Goal: Complete application form

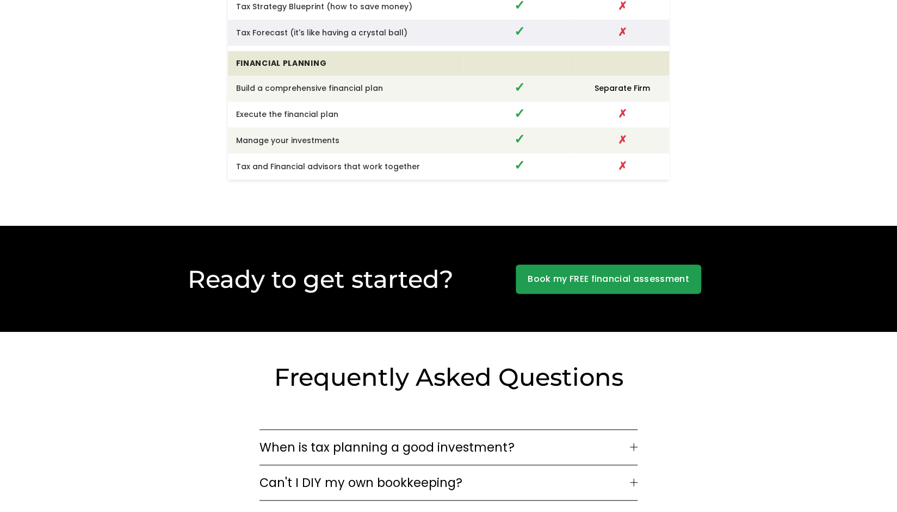
scroll to position [3156, 0]
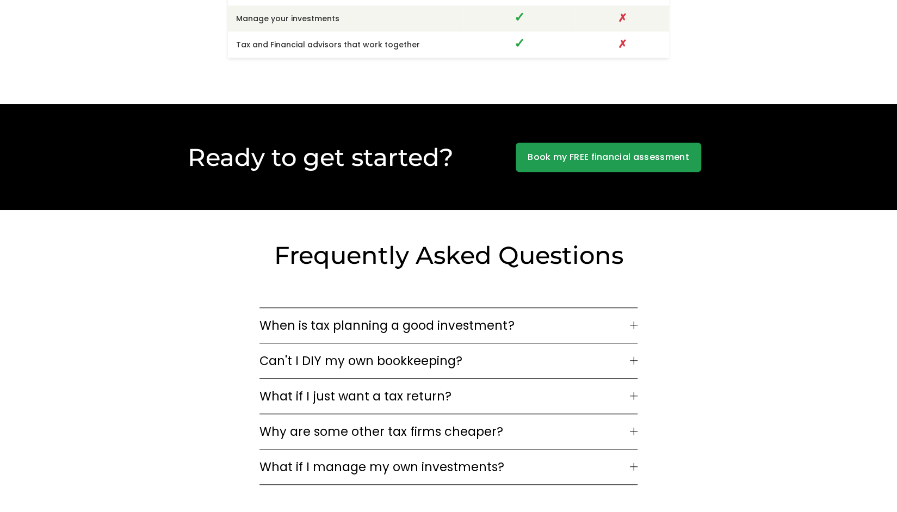
click at [596, 151] on link "Book my FREE financial assessment" at bounding box center [609, 157] width 186 height 29
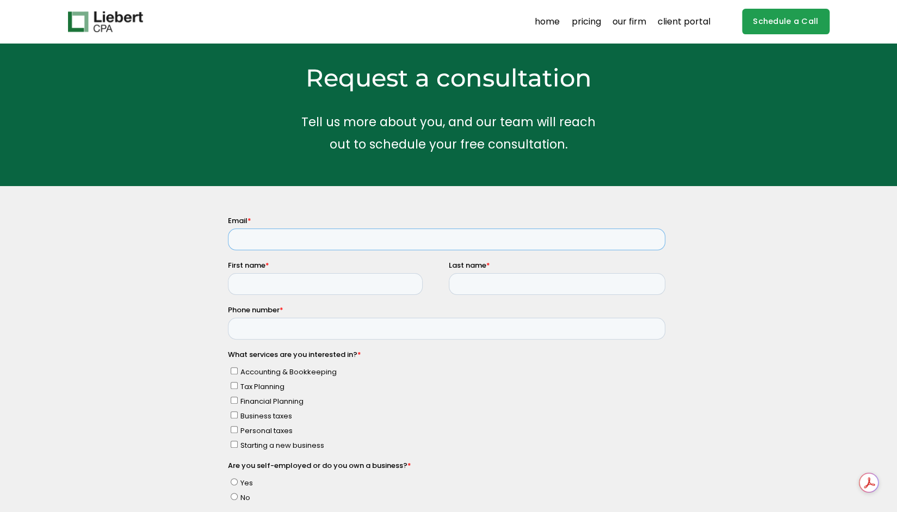
click at [287, 238] on input "Email *" at bounding box center [445, 240] width 437 height 22
type input "tmiletich@heedgrp.com"
click at [305, 288] on input "First name *" at bounding box center [324, 284] width 195 height 22
type input "Tina"
click at [501, 285] on input "Last name *" at bounding box center [556, 284] width 217 height 22
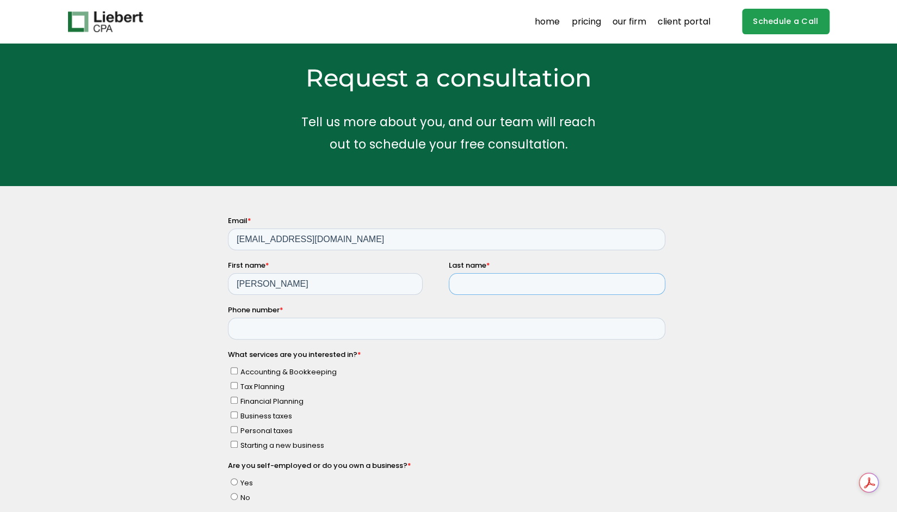
type input "Miletich"
click at [311, 326] on input "Phone number *" at bounding box center [445, 329] width 437 height 22
type input "9173319507"
click at [235, 369] on input "Accounting & Bookkeeping" at bounding box center [233, 370] width 7 height 7
checkbox input "true"
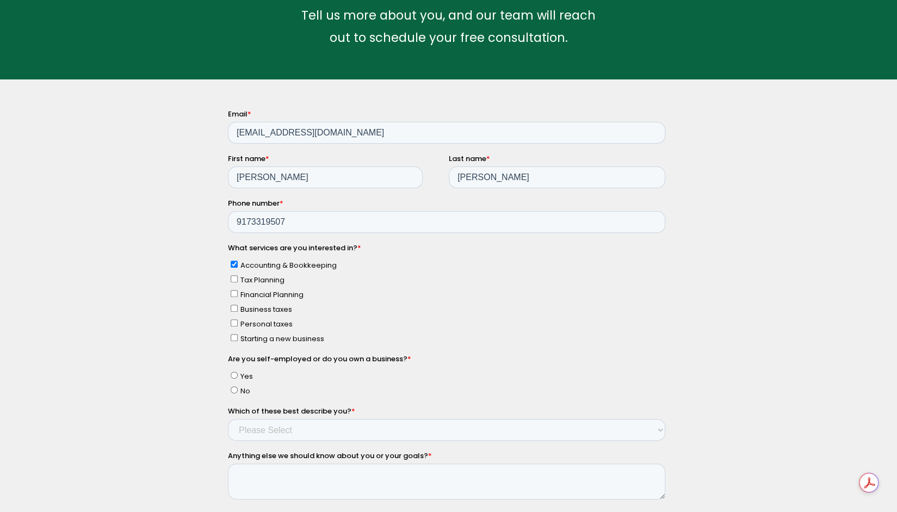
scroll to position [109, 0]
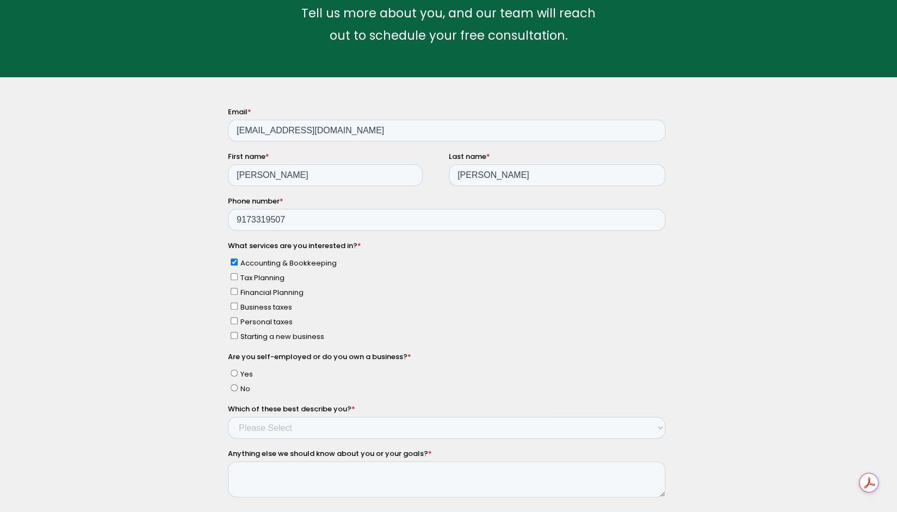
click at [233, 305] on input "Business taxes" at bounding box center [233, 306] width 7 height 7
checkbox input "true"
click at [232, 385] on input "No" at bounding box center [233, 387] width 7 height 7
radio input "true"
click at [293, 427] on select "Please Select Income < $100k Income between $100k-$250k Income between $250k-$5…" at bounding box center [445, 428] width 437 height 22
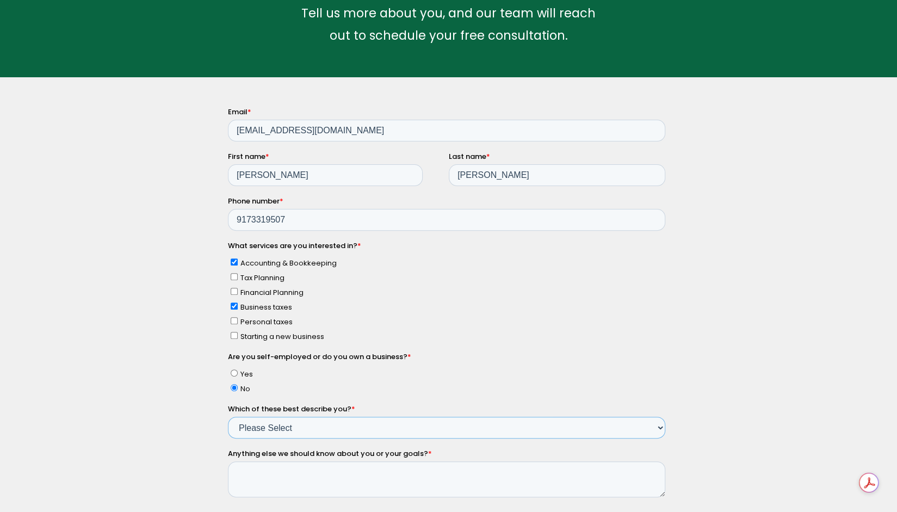
select select "Income between $500k-$750k"
click at [227, 417] on select "Please Select Income < $100k Income between $100k-$250k Income between $250k-$5…" at bounding box center [445, 428] width 437 height 22
click at [306, 471] on textarea "Anything else we should know about you or your goals? *" at bounding box center [445, 479] width 437 height 36
type textarea "I"
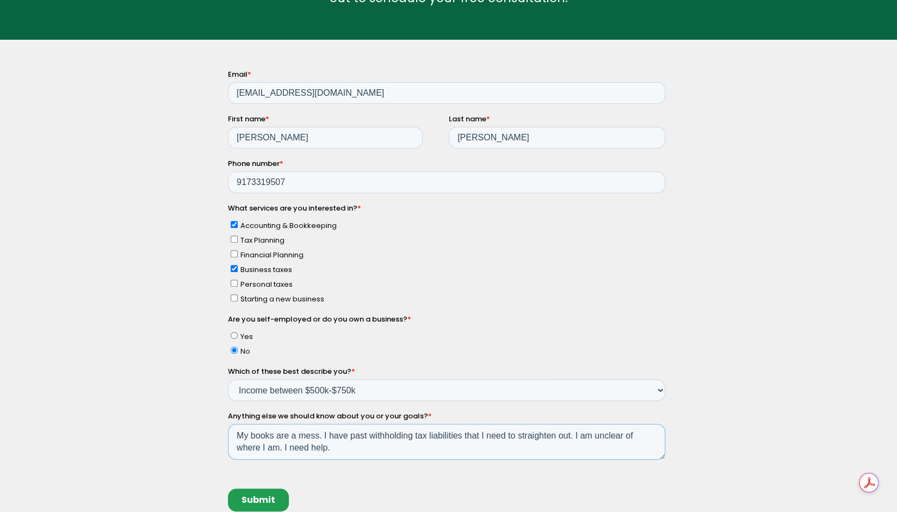
scroll to position [163, 0]
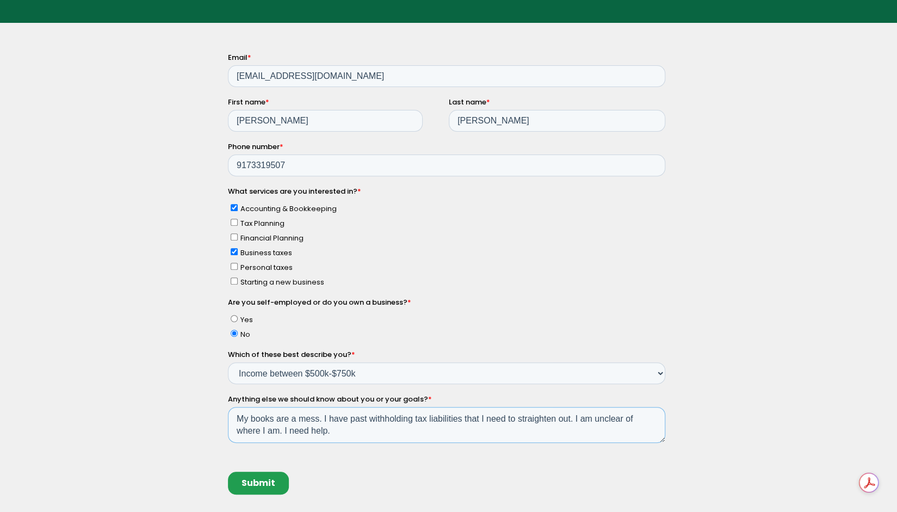
click at [318, 417] on textarea "My books are a mess. I have past withholding tax liabilities that I need to str…" at bounding box center [445, 425] width 437 height 36
click at [340, 429] on textarea "My books are a mess. I have past withholding tax liabilities that I need to str…" at bounding box center [445, 425] width 437 height 36
click at [339, 431] on textarea "My books are a mess. I have past withholding tax liabilities that I need to str…" at bounding box center [445, 425] width 437 height 36
click at [465, 420] on textarea "My books are a mess. I have past withholding tax liabilities that I need to str…" at bounding box center [445, 425] width 437 height 36
click at [426, 429] on textarea "My books are a mess. I have past withholding tax liabilities from 2022 -2023 th…" at bounding box center [445, 425] width 437 height 36
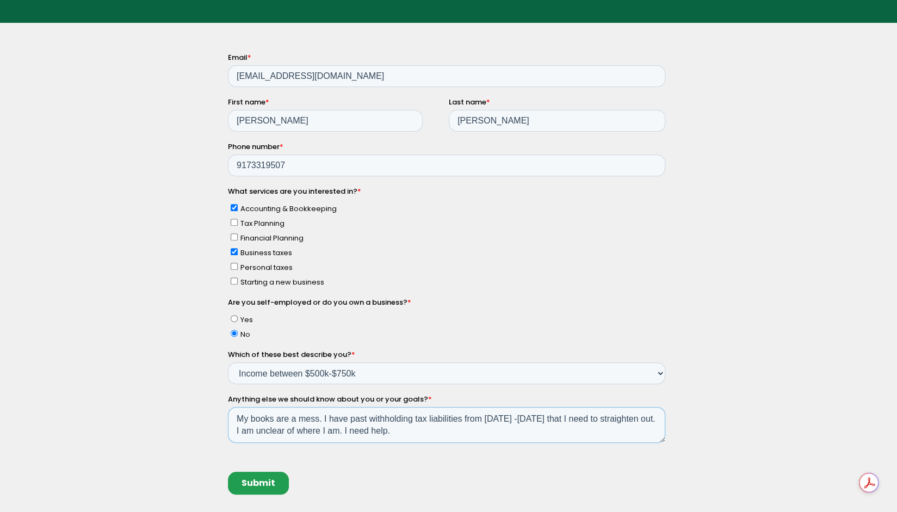
click at [392, 431] on textarea "My books are a mess. I have past withholding tax liabilities from 2022 -2023 th…" at bounding box center [445, 425] width 437 height 36
click at [529, 418] on textarea "My books are a mess. I have past withholding tax liabilities from 2022 -2023 th…" at bounding box center [445, 425] width 437 height 36
click at [307, 416] on textarea "My books are a mess. I have past withholding tax liabilities from 2022 -2023 (b…" at bounding box center [445, 425] width 437 height 36
click at [360, 416] on textarea "My books are a mess. I have past withholding tax liabilities from 2022 -2023 (b…" at bounding box center [445, 425] width 437 height 36
drag, startPoint x: 609, startPoint y: 430, endPoint x: 231, endPoint y: 415, distance: 378.5
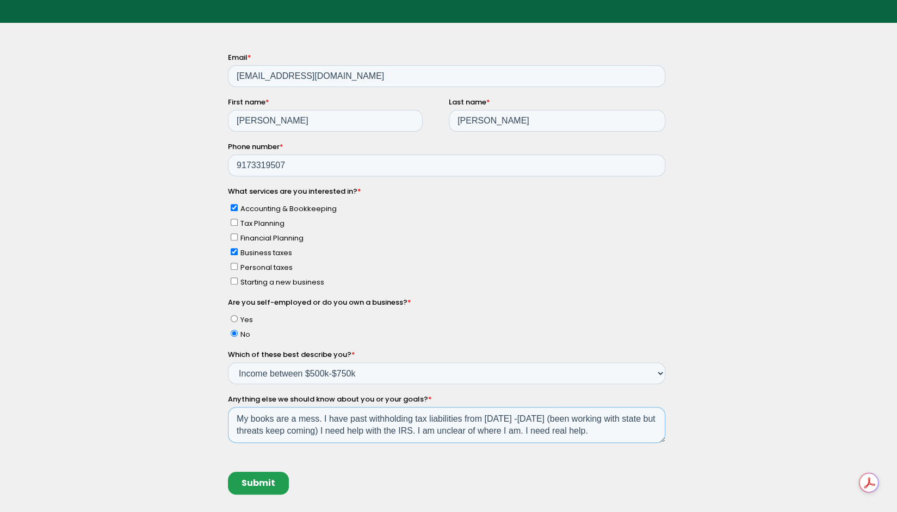
click at [231, 415] on textarea "My books are a mess. I have past withholding tax liabilities from 2022 -2023 (b…" at bounding box center [445, 425] width 437 height 36
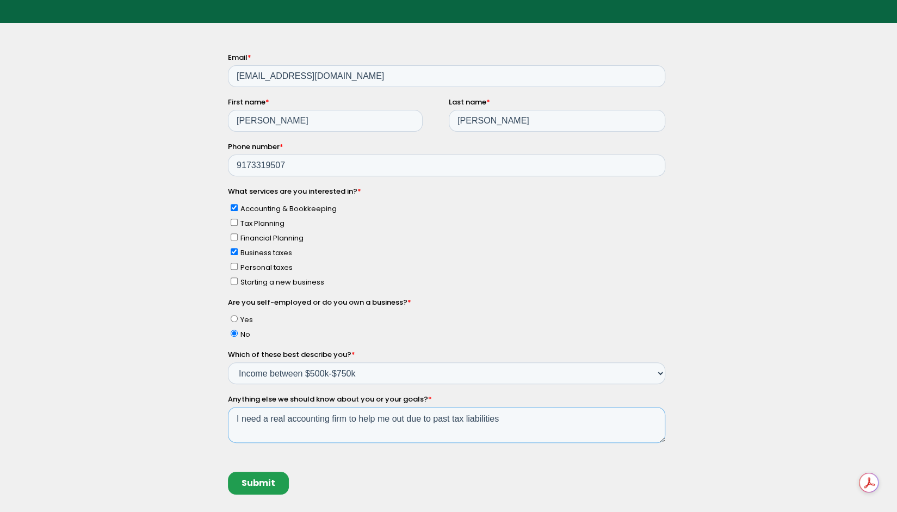
click at [549, 413] on textarea "I need a real accounting firm to help me out due to past tax liabilities" at bounding box center [445, 425] width 437 height 36
type textarea "I need a real accounting firm to help me out due to past tax liabilities and bo…"
click at [262, 479] on input "Submit" at bounding box center [257, 483] width 61 height 23
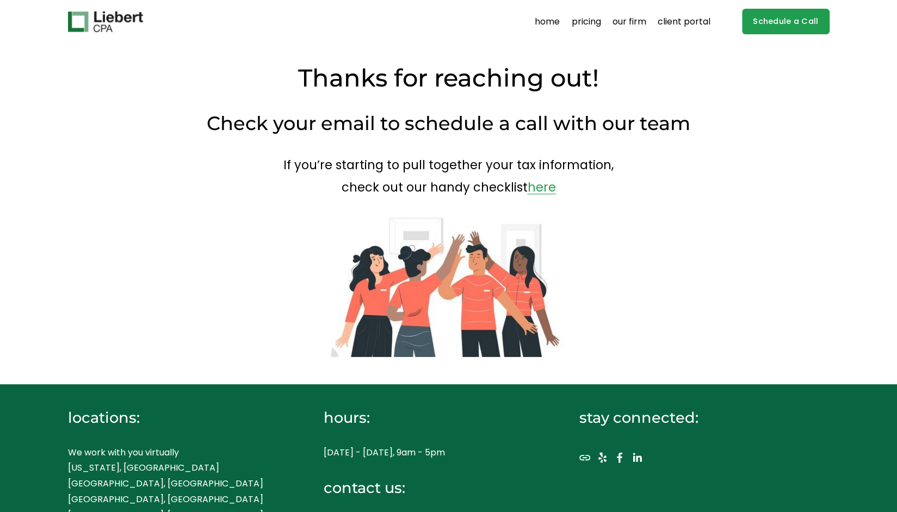
click at [729, 269] on div at bounding box center [449, 287] width 762 height 140
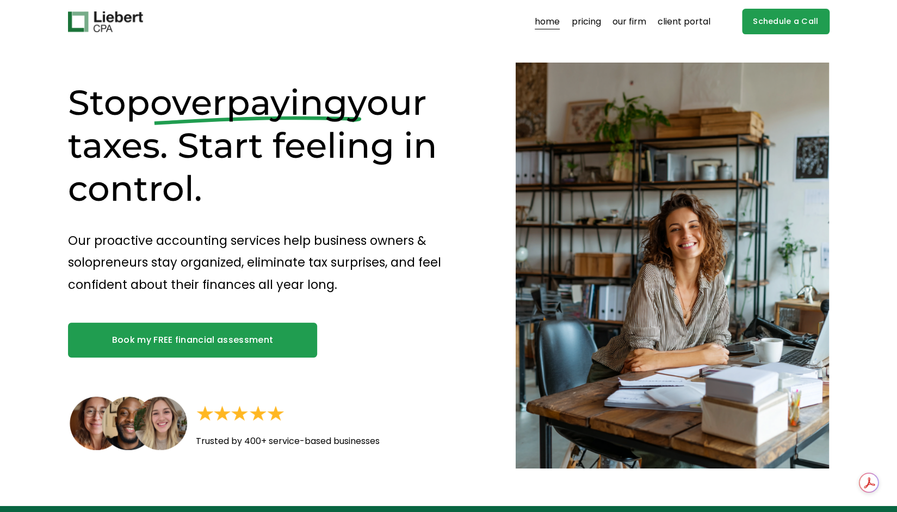
click at [793, 28] on link "Schedule a Call" at bounding box center [786, 22] width 88 height 26
